Goal: Transaction & Acquisition: Purchase product/service

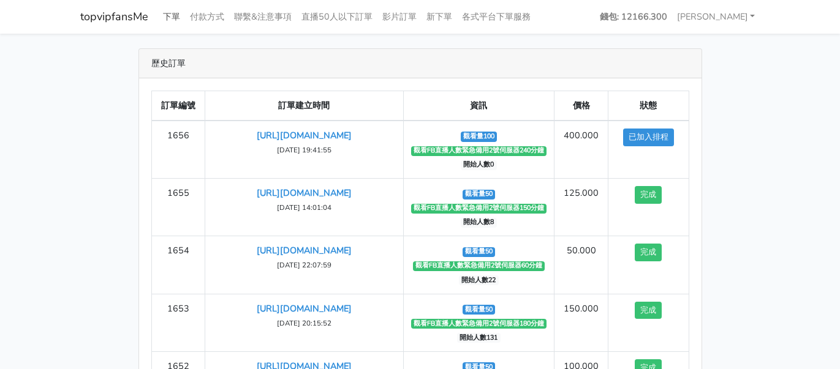
click at [168, 12] on link "下單" at bounding box center [171, 17] width 27 height 24
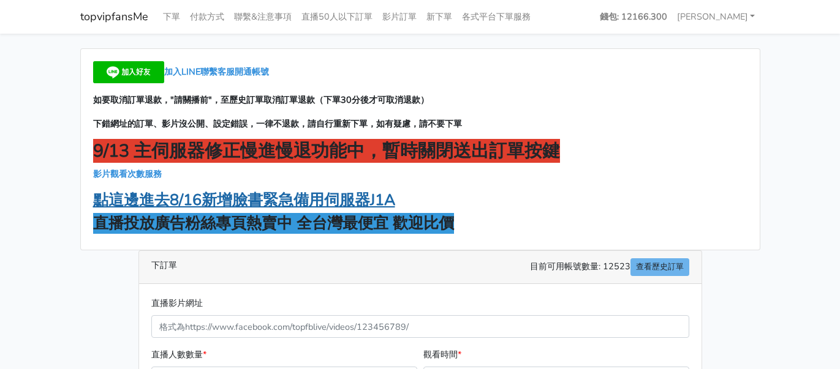
click at [293, 203] on strong "點這邊進去8/16新增臉書緊急備用伺服器J1A" at bounding box center [244, 200] width 302 height 21
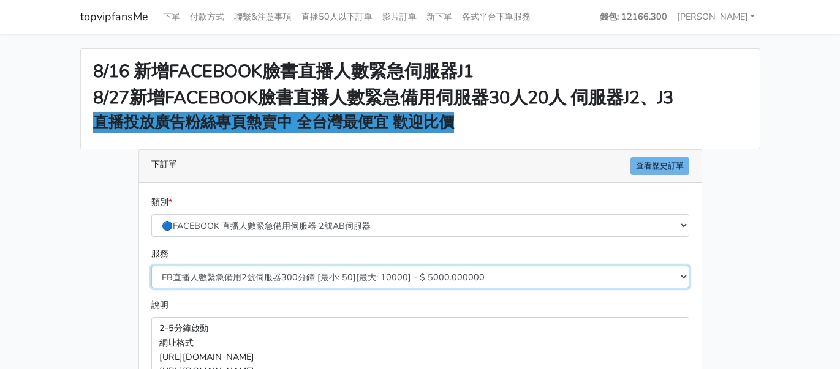
click at [371, 273] on select "FB直播人數緊急備用2號伺服器300分鐘 [最小: 50][最大: 10000] - $ 5000.000000 FB直播人數緊急備用2號伺服器60分鐘 [最…" at bounding box center [420, 277] width 538 height 23
select select "577"
click at [151, 266] on select "FB直播人數緊急備用2號伺服器300分鐘 [最小: 50][最大: 10000] - $ 5000.000000 FB直播人數緊急備用2號伺服器60分鐘 [最…" at bounding box center [420, 277] width 538 height 23
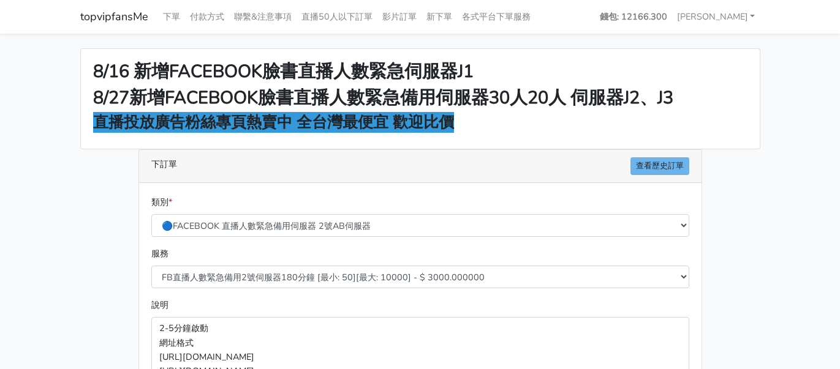
click at [78, 191] on div "8/16 新增FACEBOOK臉書直播人數緊急伺服器J1 8/27新增FACEBOOK臉書直播人數緊急備用伺服器30人20人 伺服器J2、J3 直播投放廣告粉…" at bounding box center [420, 328] width 698 height 561
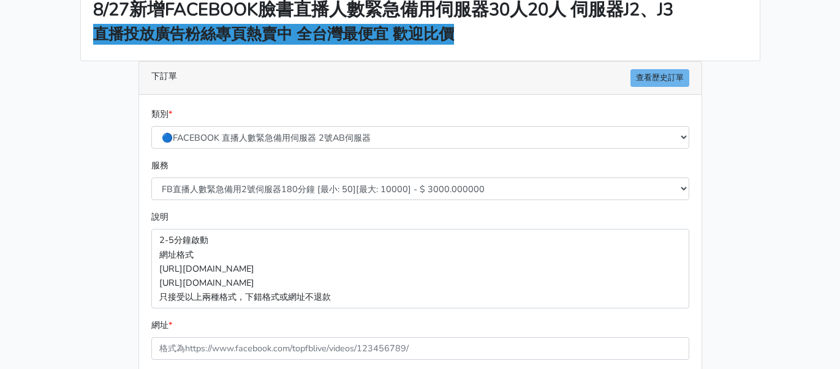
scroll to position [204, 0]
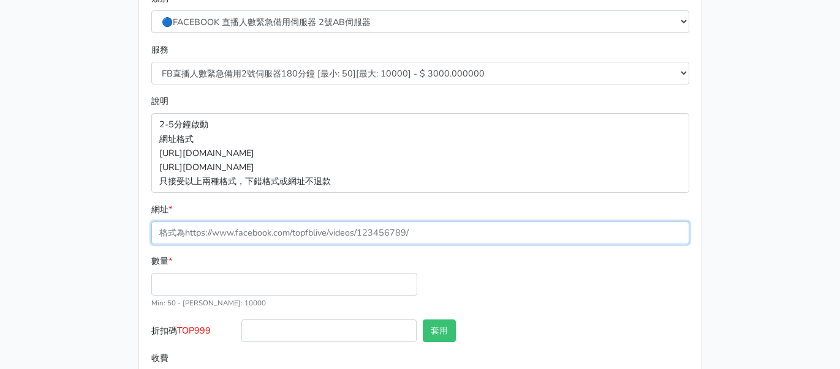
drag, startPoint x: 265, startPoint y: 230, endPoint x: 263, endPoint y: 240, distance: 9.5
click at [265, 230] on input "網址 *" at bounding box center [420, 233] width 538 height 23
paste input "https://www.facebook.com/100083399346069/videos/2194180017757746"
type input "https://www.facebook.com/100083399346069/videos/2194180017757746"
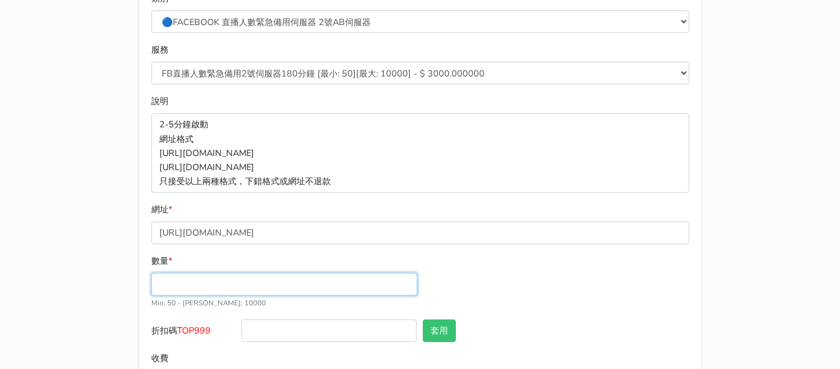
click at [249, 278] on input "數量 *" at bounding box center [284, 284] width 266 height 23
type input "50"
type input "150.000"
click at [207, 328] on span "TOP999" at bounding box center [194, 331] width 34 height 12
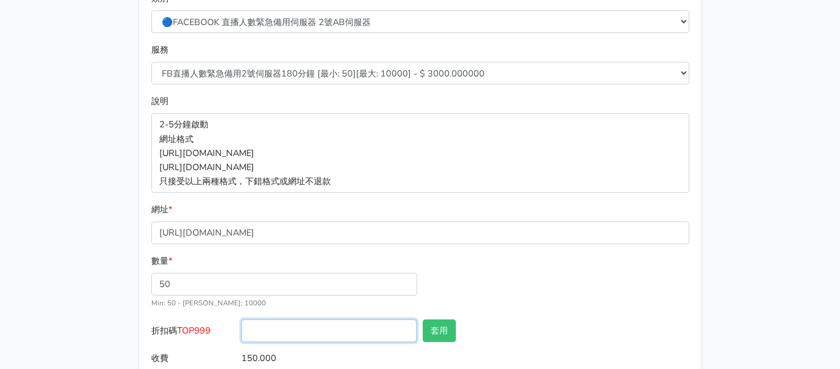
click at [241, 328] on input "折扣碼 TOP999" at bounding box center [328, 331] width 175 height 23
click at [207, 328] on span "TOP999" at bounding box center [194, 331] width 34 height 12
click at [241, 328] on input "折扣碼 TOP999" at bounding box center [328, 331] width 175 height 23
copy span "TOP999"
click at [281, 341] on input "折扣碼 TOP999" at bounding box center [328, 331] width 175 height 23
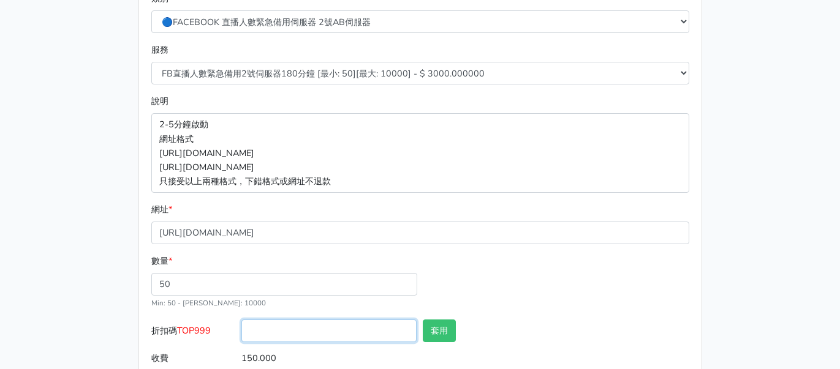
paste input "TOP999"
type input "TOP999"
click at [423, 332] on button "套用" at bounding box center [439, 331] width 33 height 23
type input "套用失敗"
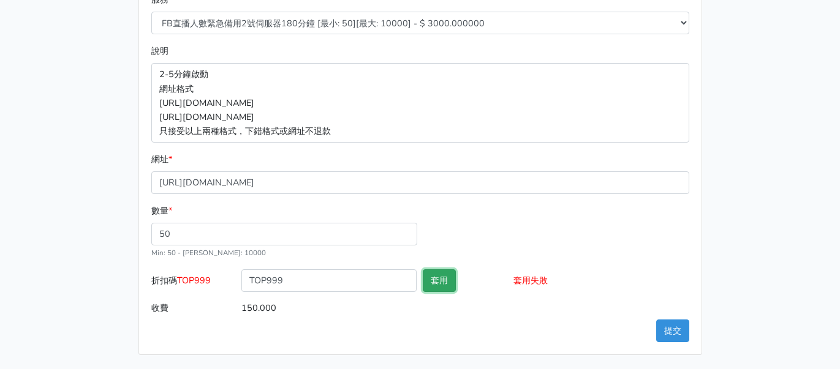
scroll to position [255, 0]
drag, startPoint x: 784, startPoint y: 165, endPoint x: 765, endPoint y: 173, distance: 20.6
click at [785, 165] on main "8/16 新增FACEBOOK臉書直播人數緊急伺服器J1 8/27新增FACEBOOK臉書直播人數緊急備用伺服器30人20人 伺服器J2、J3 直播投放廣告粉…" at bounding box center [420, 74] width 840 height 591
click at [733, 48] on div "8/16 新增FACEBOOK臉書直播人數緊急伺服器J1 8/27新增FACEBOOK臉書直播人數緊急備用伺服器30人20人 伺服器J2、J3 直播投放廣告粉…" at bounding box center [420, 74] width 698 height 561
click at [774, 143] on main "8/16 新增FACEBOOK臉書直播人數緊急伺服器J1 8/27新增FACEBOOK臉書直播人數緊急備用伺服器30人20人 伺服器J2、J3 直播投放廣告粉…" at bounding box center [420, 74] width 840 height 591
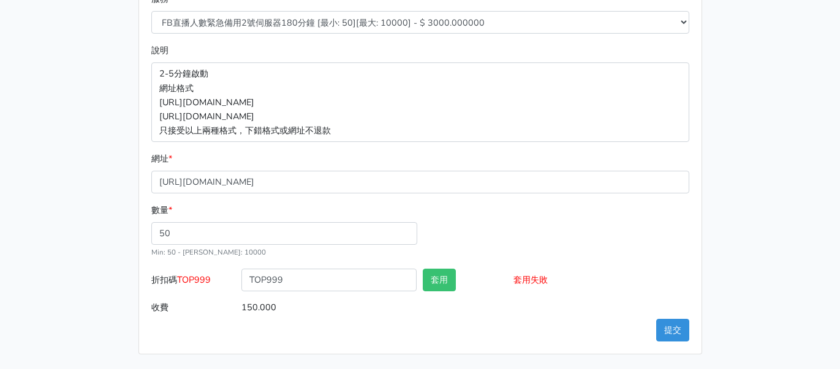
click at [754, 191] on div "8/16 新增FACEBOOK臉書直播人數緊急伺服器J1 8/27新增FACEBOOK臉書直播人數緊急備用伺服器30人20人 伺服器J2、J3 直播投放廣告粉…" at bounding box center [420, 74] width 698 height 561
click at [671, 333] on button "提交" at bounding box center [672, 330] width 33 height 23
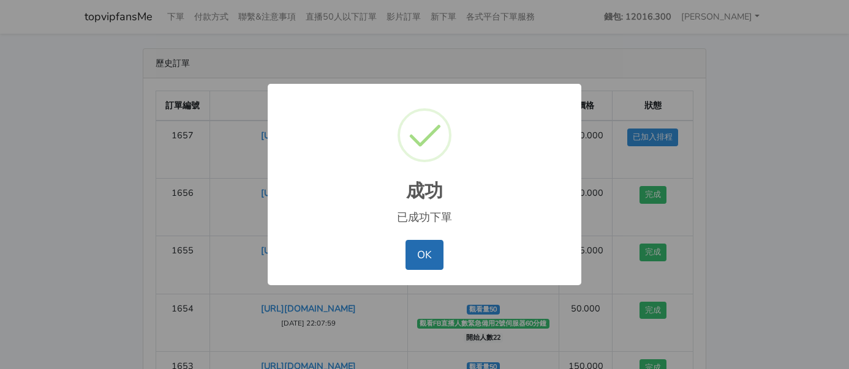
click at [428, 248] on button "OK" at bounding box center [424, 254] width 37 height 29
